Goal: Task Accomplishment & Management: Complete application form

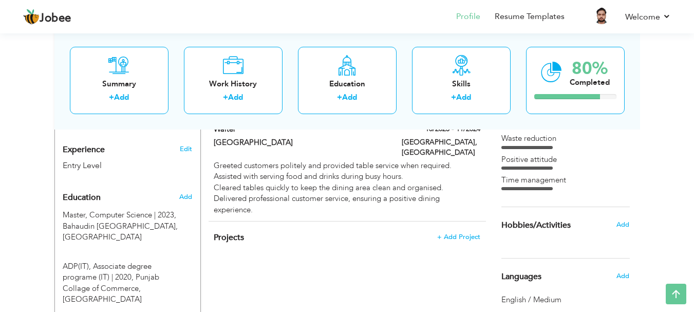
scroll to position [366, 0]
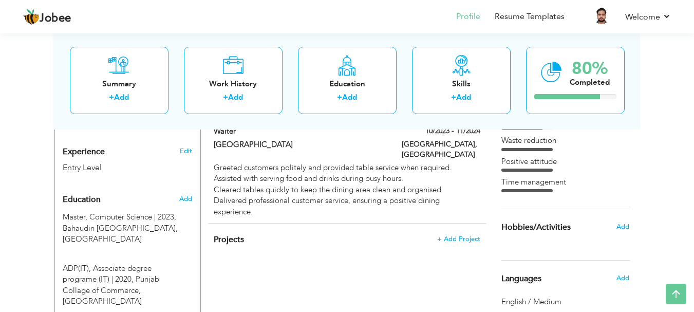
click at [183, 145] on div "Edit" at bounding box center [188, 148] width 24 height 25
click at [184, 151] on link "Edit" at bounding box center [186, 150] width 12 height 9
click at [184, 152] on link "Edit" at bounding box center [186, 150] width 12 height 9
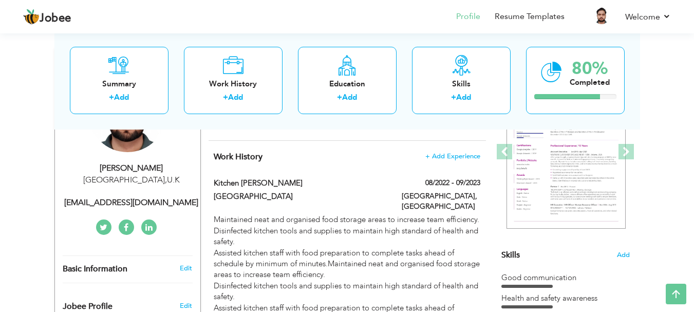
scroll to position [144, 0]
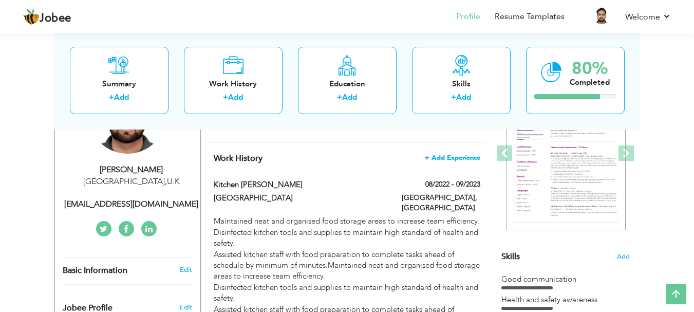
click at [448, 161] on span "+ Add Experience" at bounding box center [452, 157] width 55 height 7
click at [450, 156] on span "+ Add Experience" at bounding box center [452, 157] width 55 height 7
click at [450, 157] on span "+ Add Experience" at bounding box center [452, 157] width 55 height 7
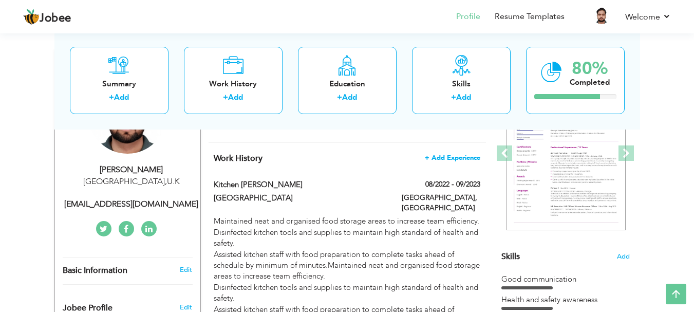
click at [450, 157] on span "+ Add Experience" at bounding box center [452, 157] width 55 height 7
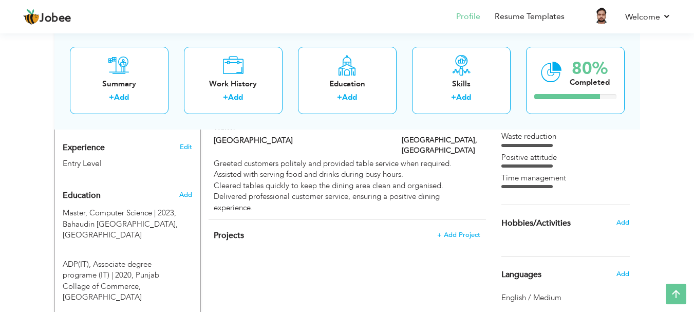
scroll to position [366, 0]
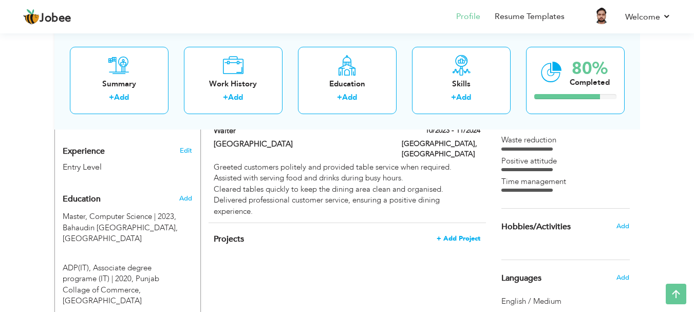
click at [457, 235] on span "+ Add Project" at bounding box center [459, 238] width 44 height 7
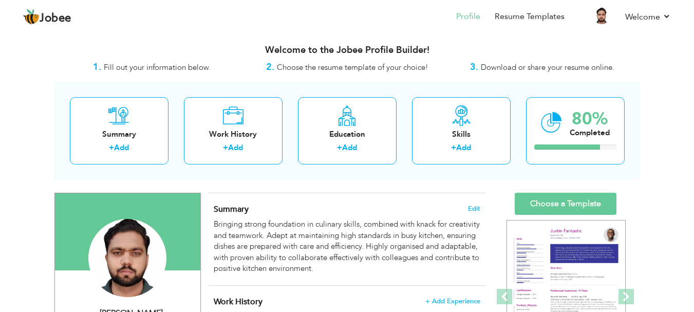
scroll to position [0, 0]
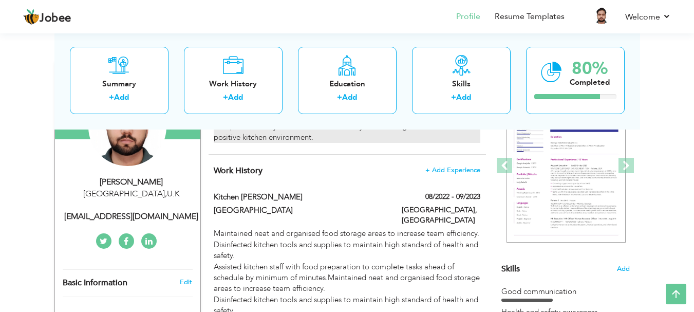
scroll to position [134, 0]
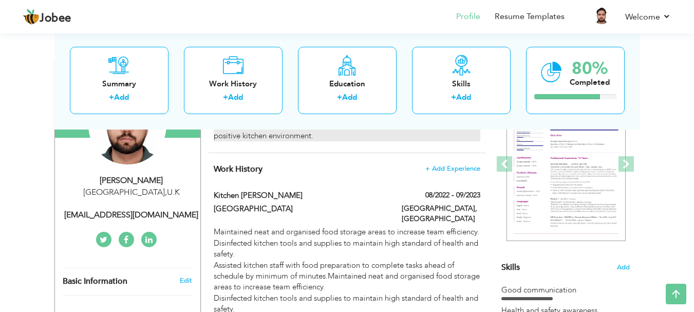
click at [443, 171] on span "+ Add Experience" at bounding box center [452, 168] width 55 height 7
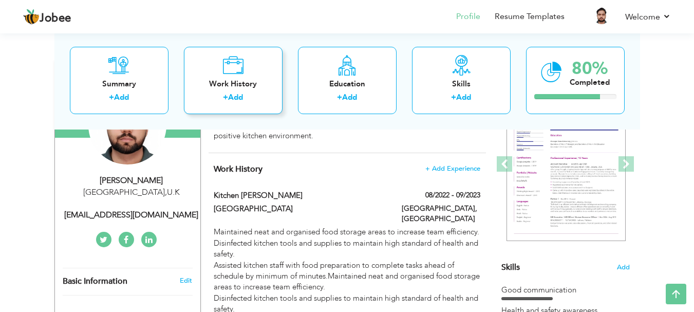
click at [234, 93] on link "Add" at bounding box center [235, 97] width 15 height 10
click at [234, 68] on icon at bounding box center [232, 64] width 21 height 21
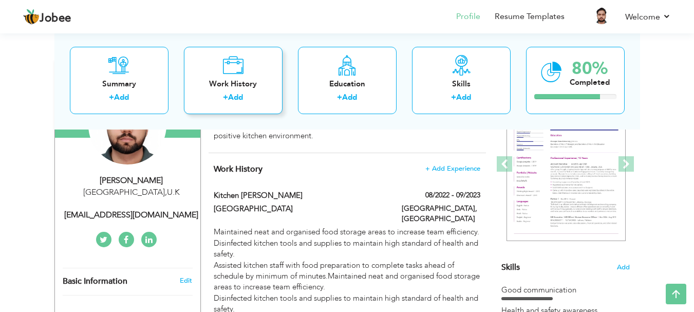
click at [234, 68] on icon at bounding box center [232, 64] width 21 height 21
